Goal: Book appointment/travel/reservation

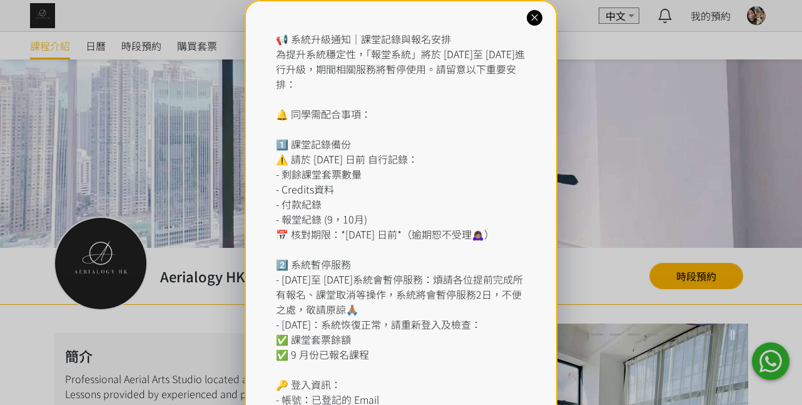
scroll to position [104, 0]
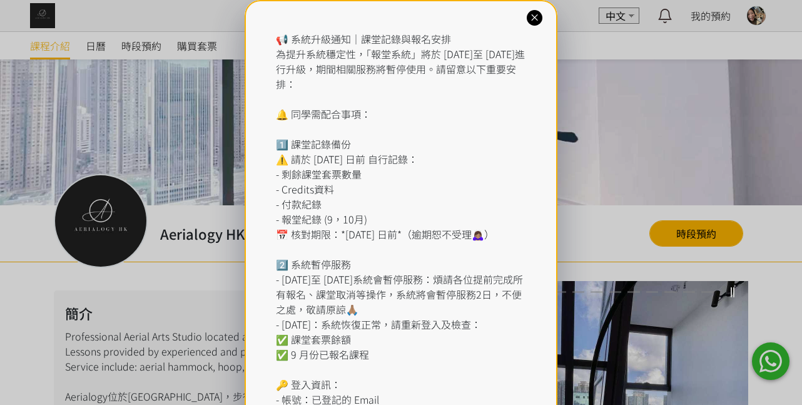
click at [534, 19] on icon at bounding box center [535, 18] width 12 height 12
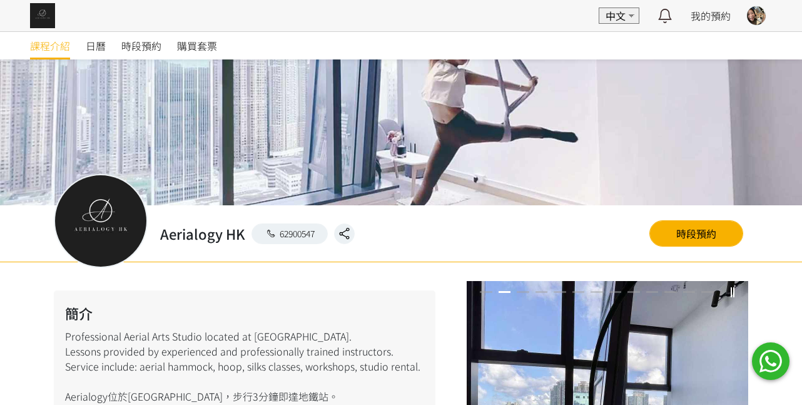
click at [120, 43] on div "日曆" at bounding box center [104, 46] width 36 height 28
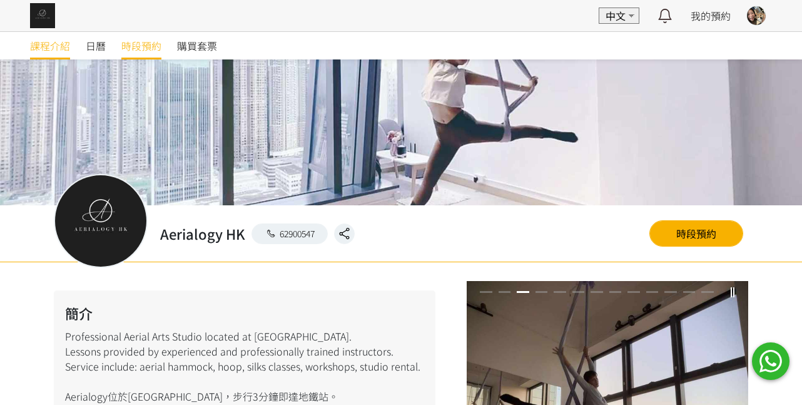
click at [134, 44] on span "時段預約" at bounding box center [141, 45] width 40 height 15
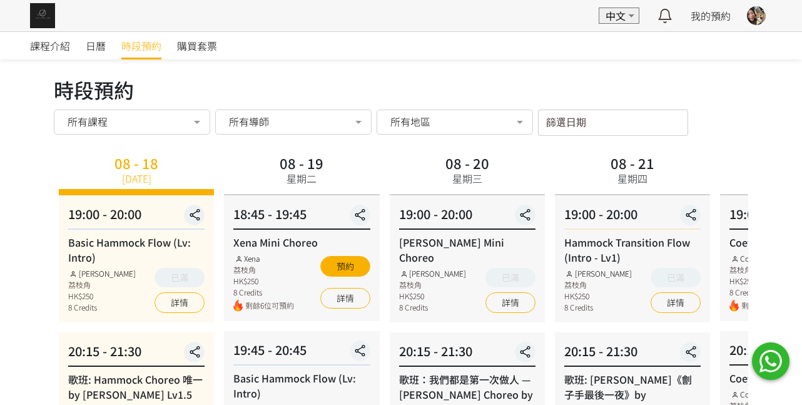
click at [337, 122] on div "所有導師" at bounding box center [293, 121] width 139 height 13
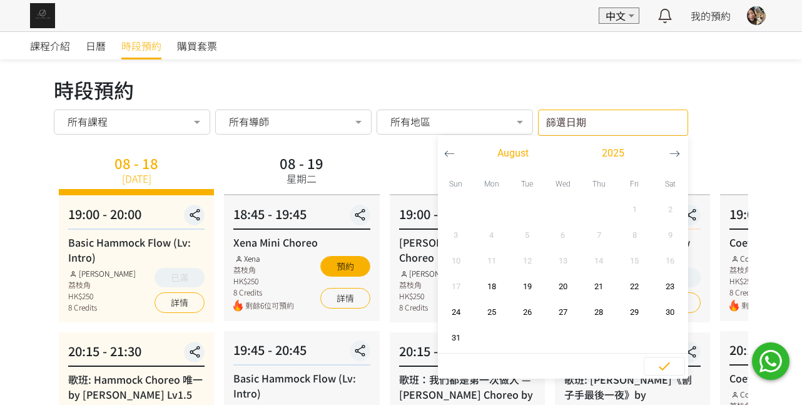
click at [615, 121] on input "篩選日期" at bounding box center [613, 122] width 150 height 26
click at [533, 306] on span "26" at bounding box center [527, 312] width 28 height 13
type input "[DATE] - ..."
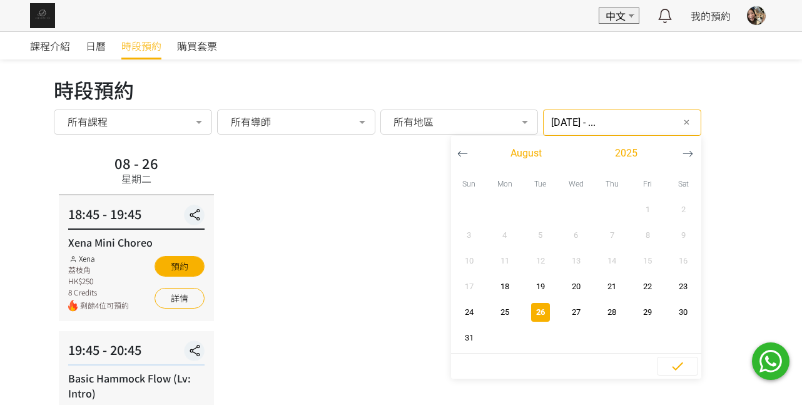
click at [377, 253] on div "08 - 26 星期二 18:45 - 19:45 Xena Mini Choreo Xena 荔枝角 HK$250 8 Credits 剩餘4位可預約 預約…" at bounding box center [401, 311] width 694 height 321
click at [654, 124] on div "[DATE] - ... 篩選日期 ✕ [DATE] Sun Mon Tue Wed Thu Fri Sat 1 2 3 4 5 6 7 8 9 10 11 …" at bounding box center [622, 122] width 158 height 26
click at [683, 123] on span "✕" at bounding box center [686, 122] width 7 height 13
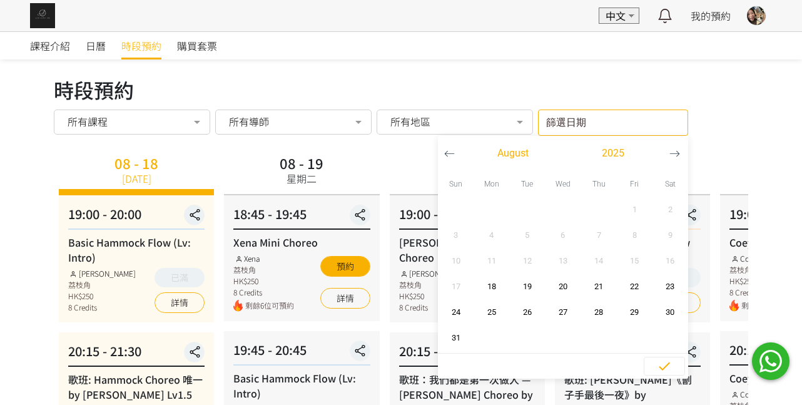
click at [672, 123] on input "篩選日期" at bounding box center [613, 122] width 150 height 26
click at [670, 151] on icon "button" at bounding box center [674, 153] width 11 height 11
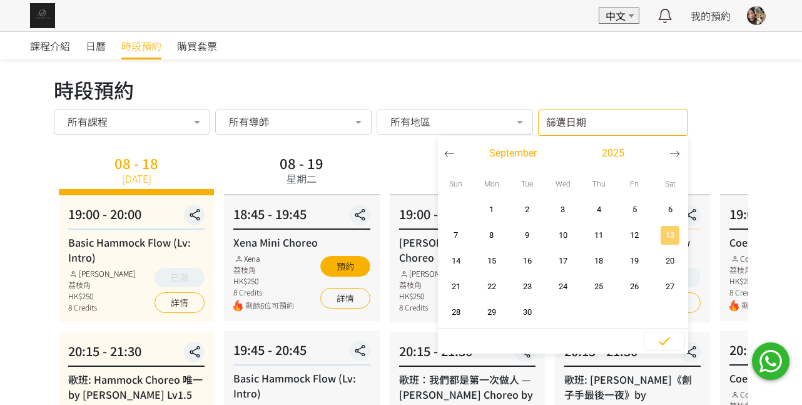
click at [674, 235] on span "13" at bounding box center [670, 235] width 28 height 13
type input "[DATE] - ..."
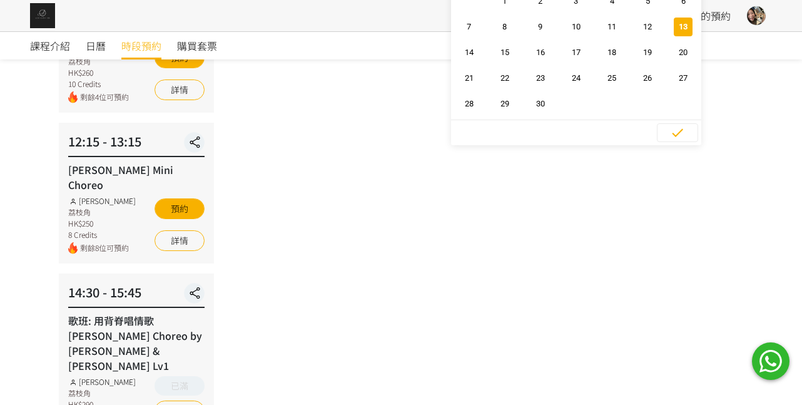
scroll to position [313, 0]
